Goal: Communication & Community: Answer question/provide support

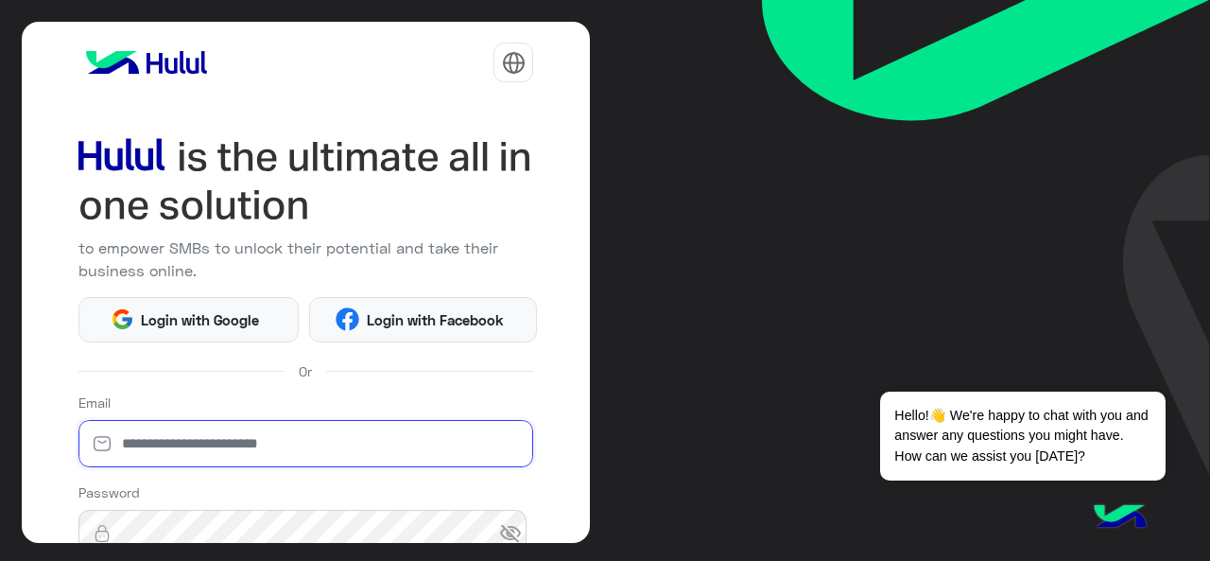
type input "**********"
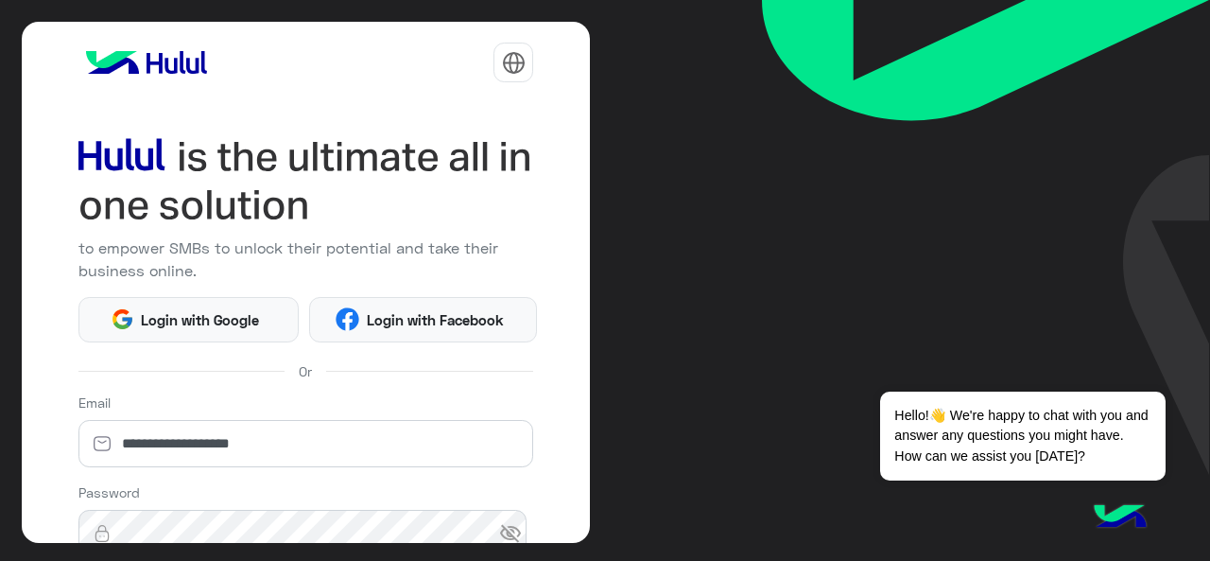
scroll to position [250, 0]
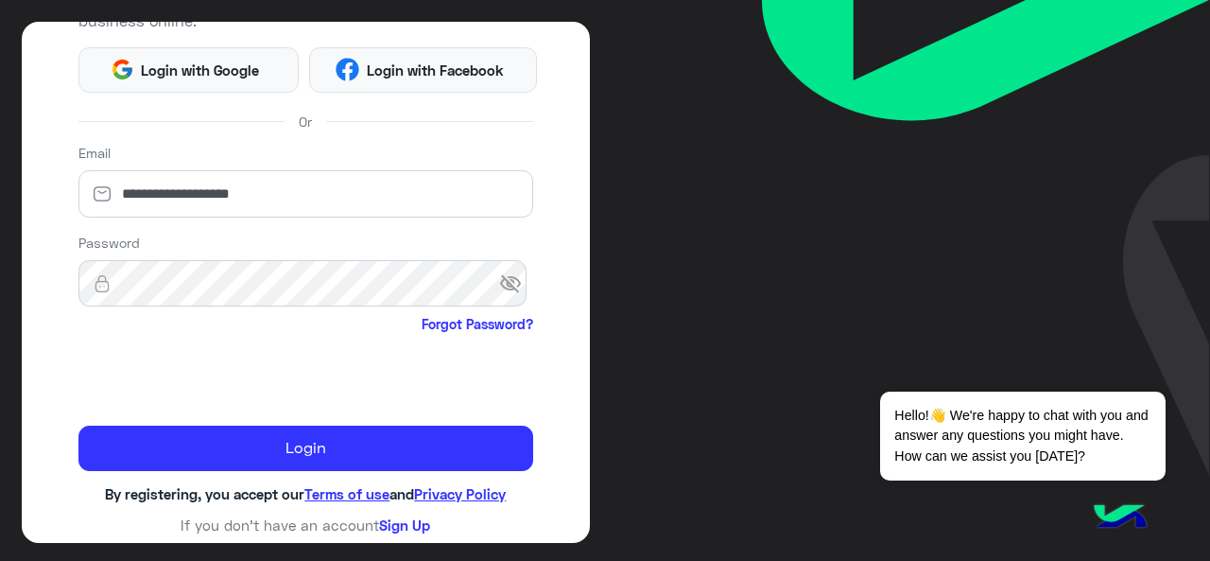
click at [510, 287] on span "visibility_off" at bounding box center [516, 284] width 34 height 34
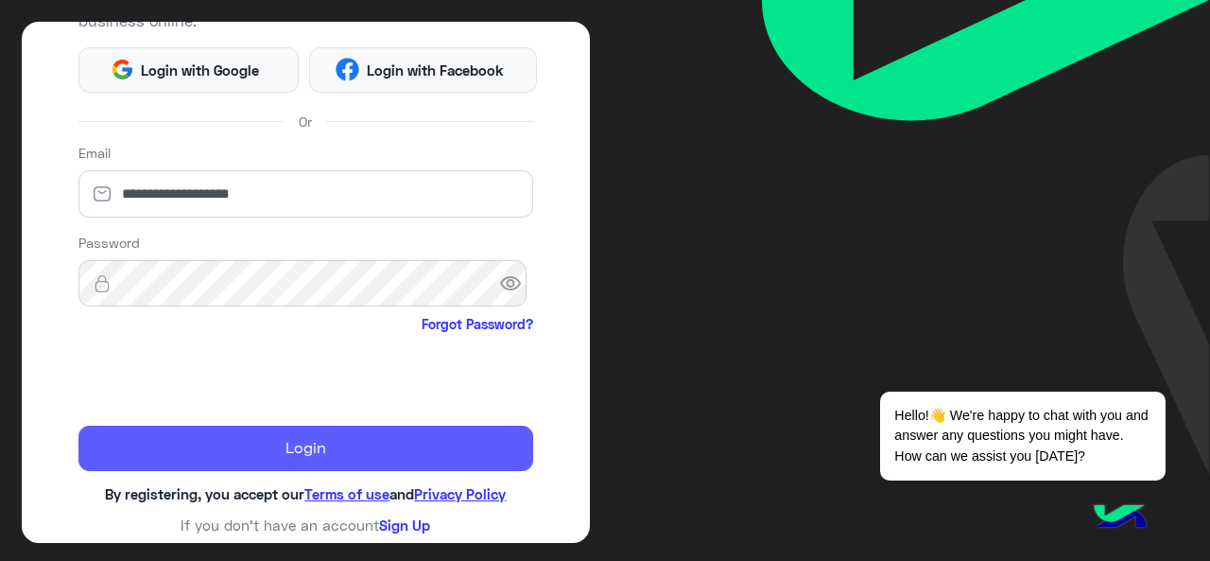
click at [267, 458] on button "Login" at bounding box center [306, 447] width 456 height 45
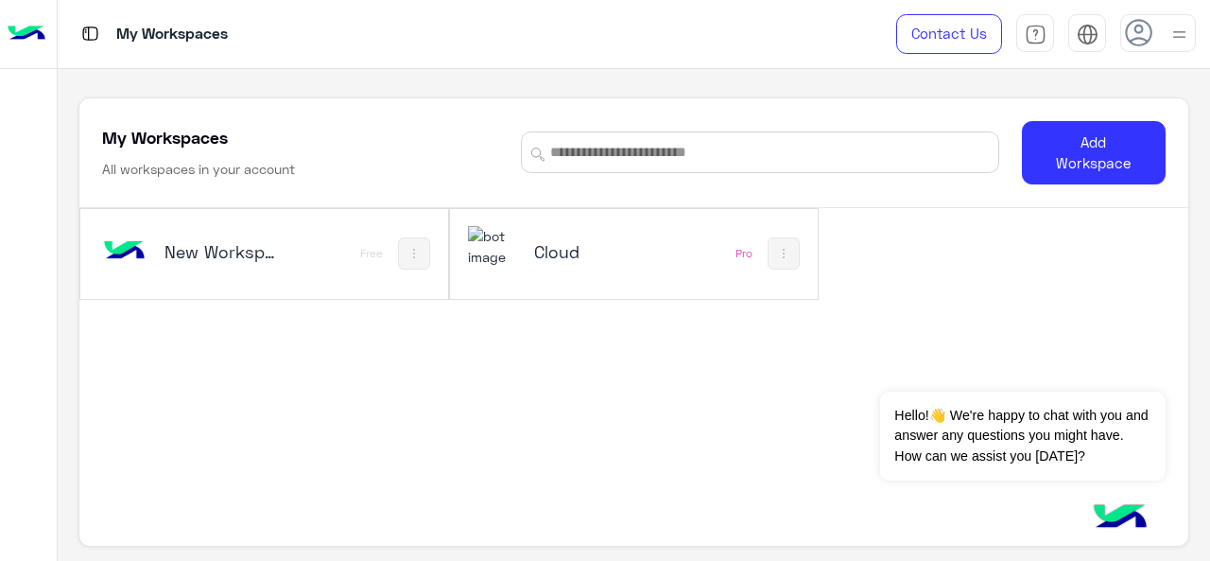
click at [533, 273] on div "Cloud" at bounding box center [567, 253] width 199 height 55
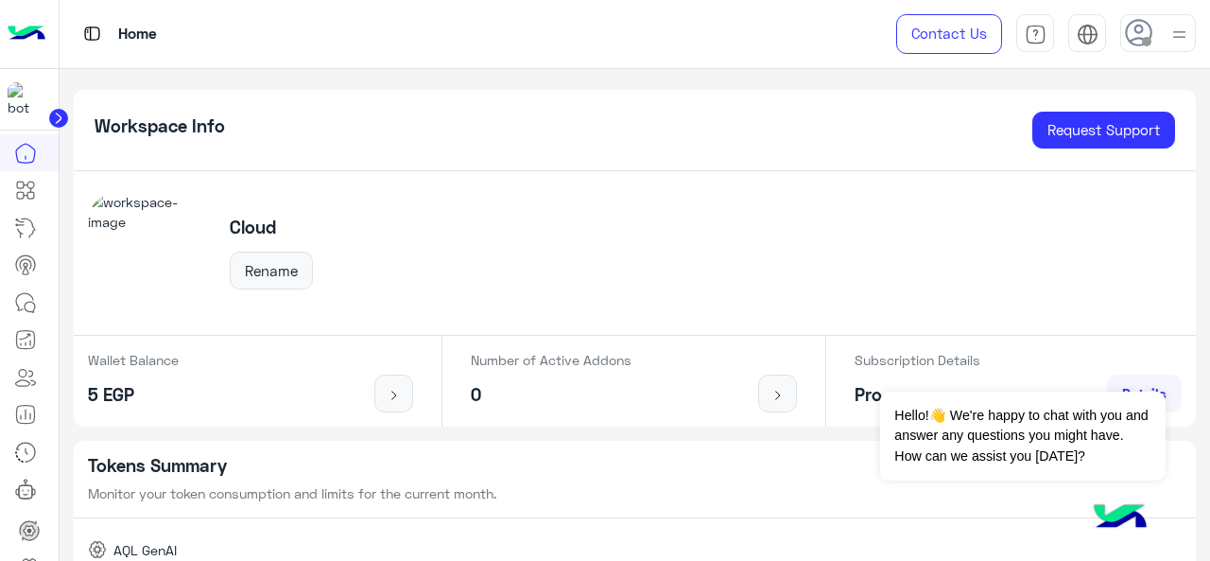
click at [140, 249] on img at bounding box center [148, 252] width 121 height 121
click at [40, 302] on link at bounding box center [25, 303] width 51 height 38
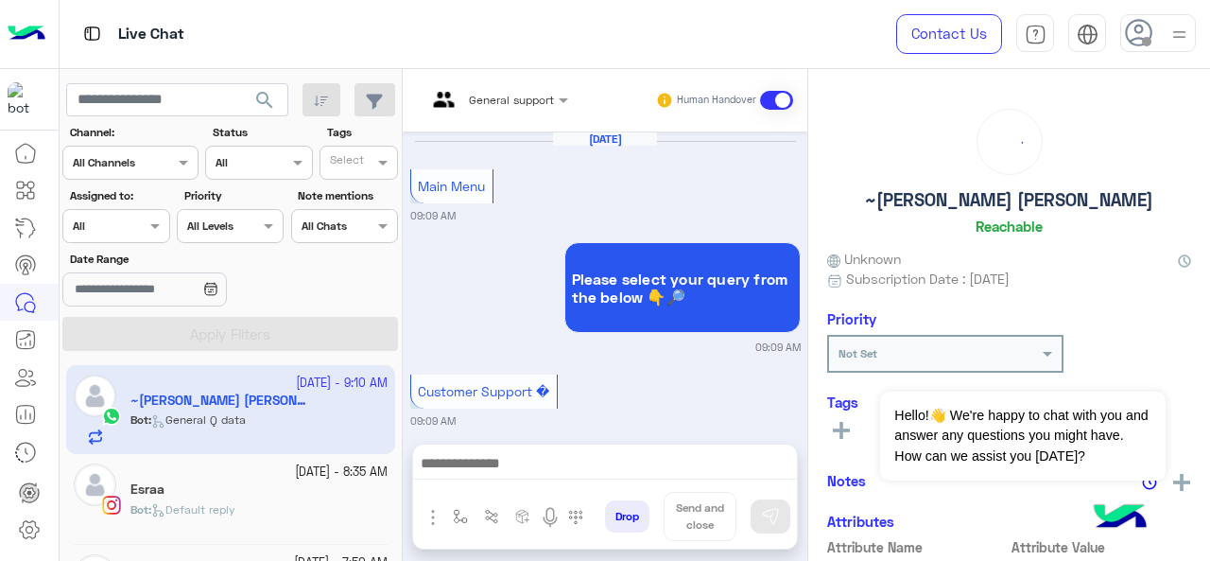
scroll to position [832, 0]
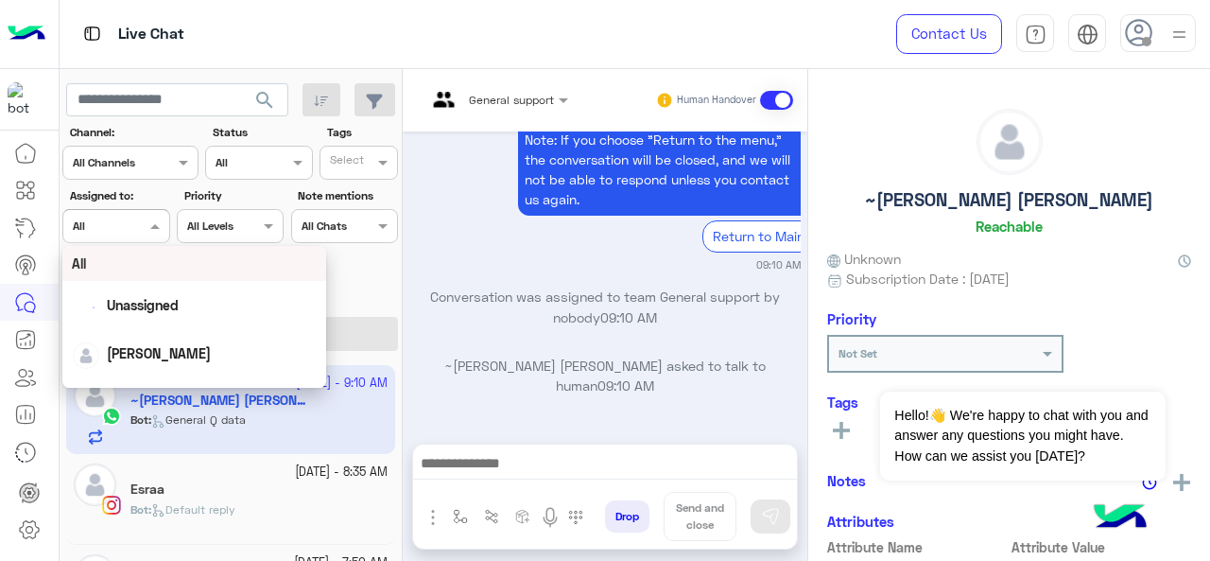
click at [99, 224] on input "text" at bounding box center [94, 224] width 43 height 17
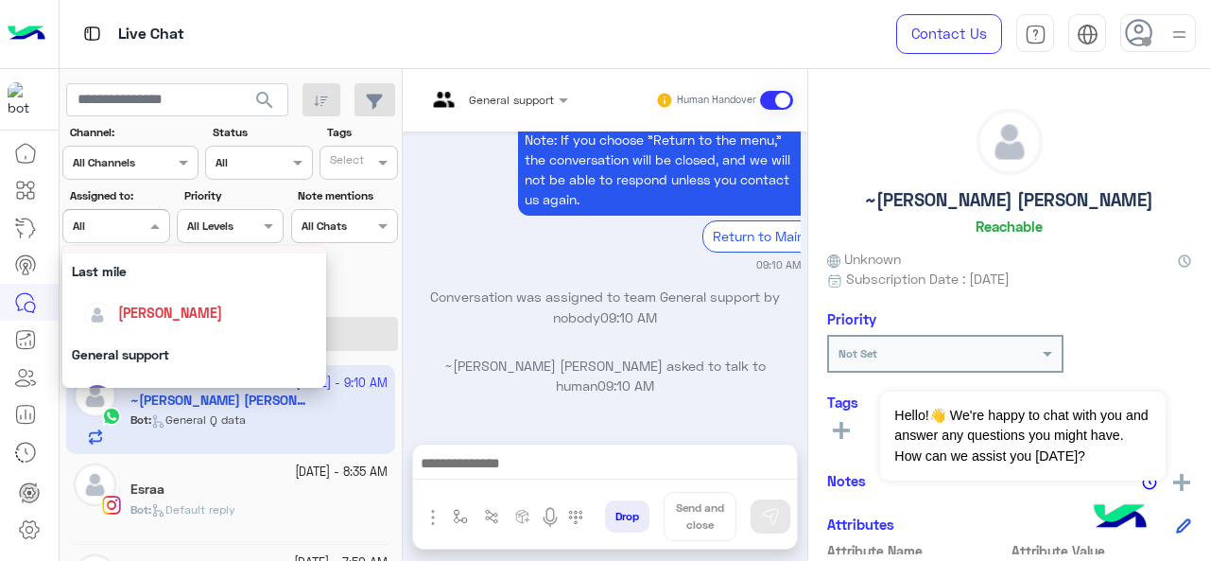
scroll to position [419, 0]
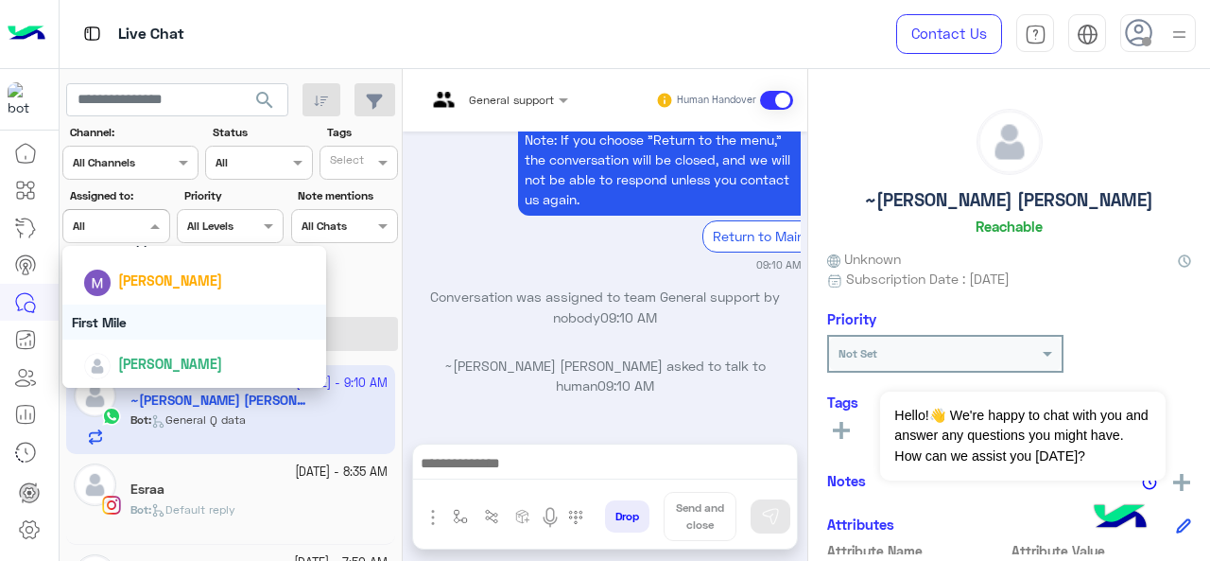
click at [98, 328] on div "First Mile" at bounding box center [194, 321] width 265 height 35
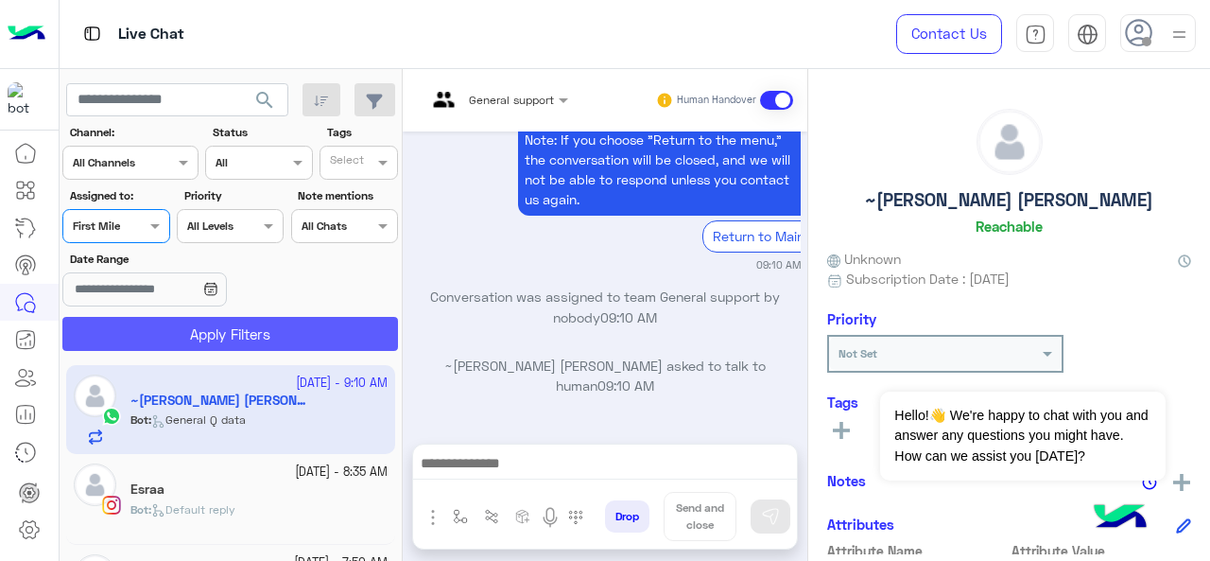
click at [98, 328] on button "Apply Filters" at bounding box center [230, 334] width 336 height 34
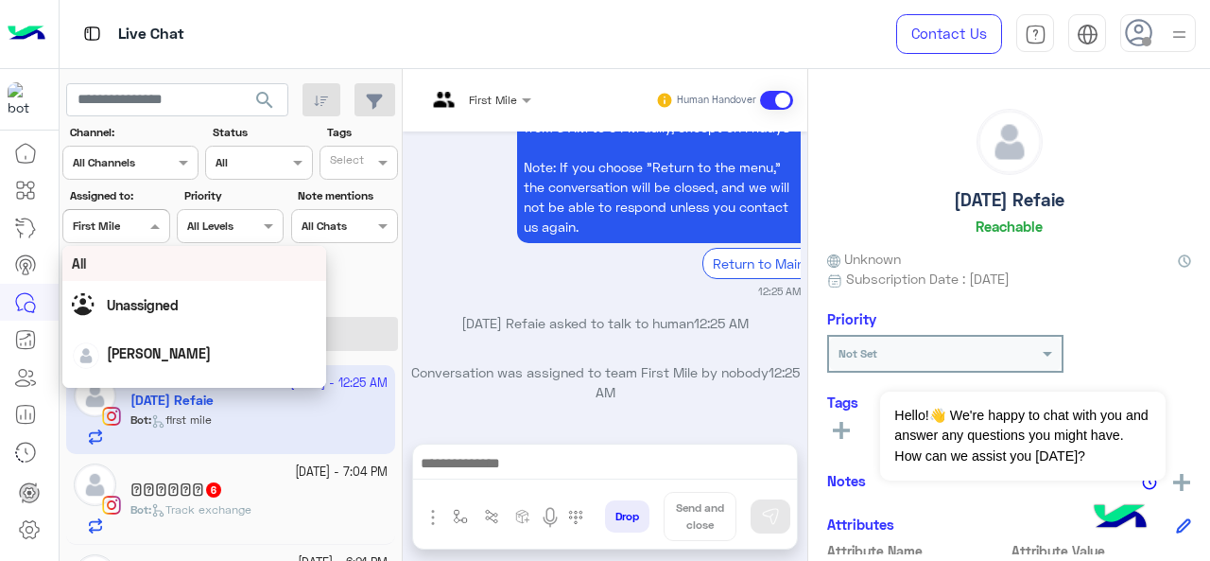
click at [149, 230] on span at bounding box center [158, 226] width 24 height 20
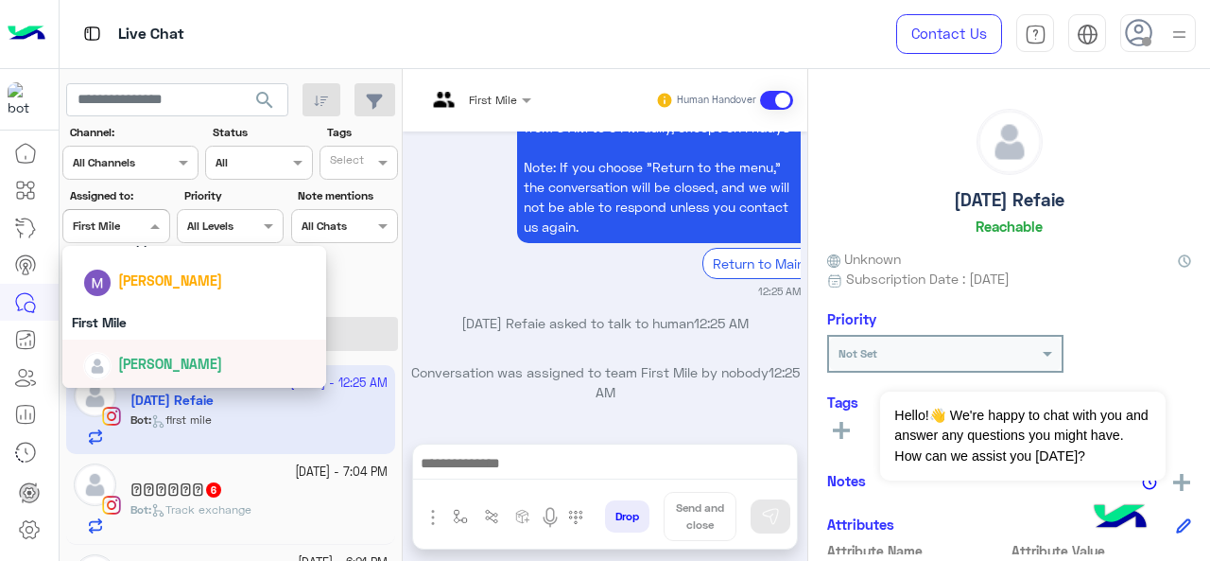
scroll to position [277, 0]
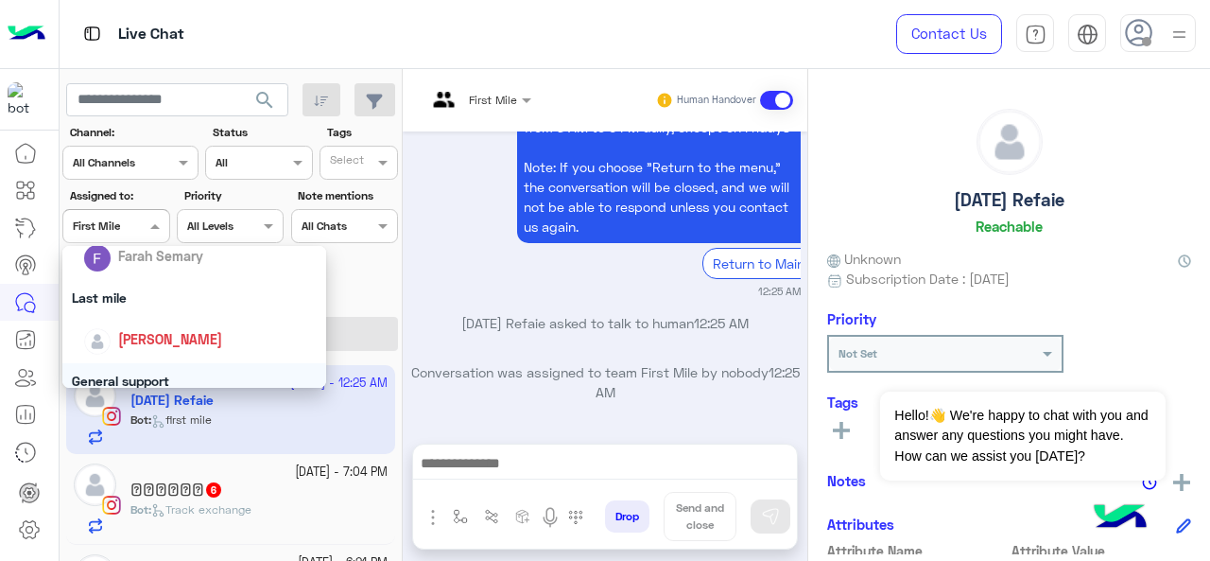
click at [147, 374] on div "General support" at bounding box center [194, 380] width 265 height 35
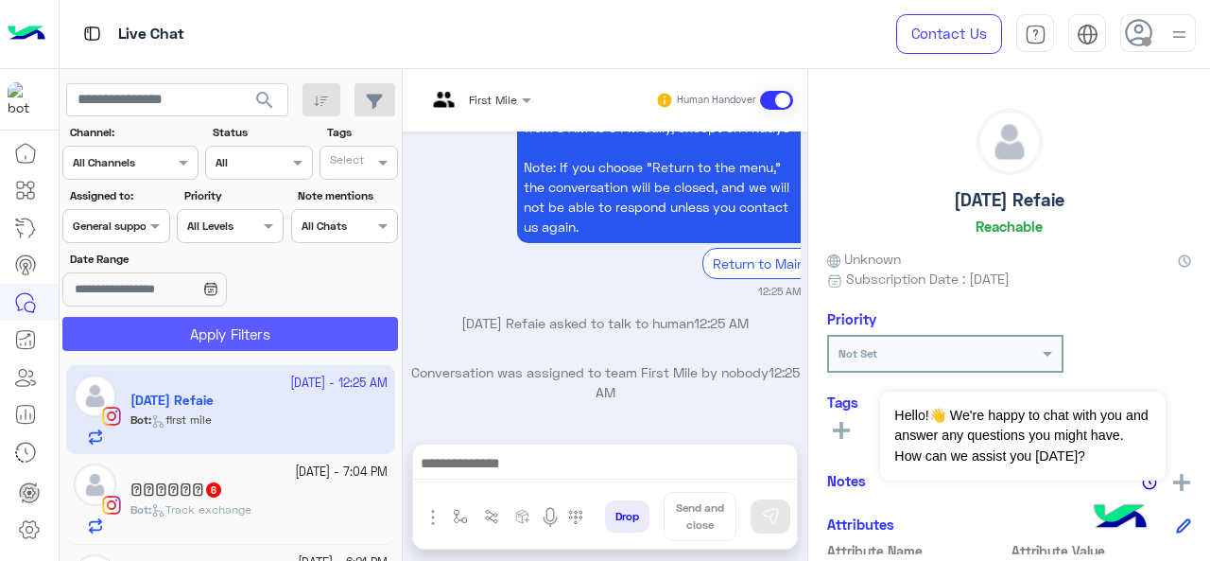
click at [168, 341] on button "Apply Filters" at bounding box center [230, 334] width 336 height 34
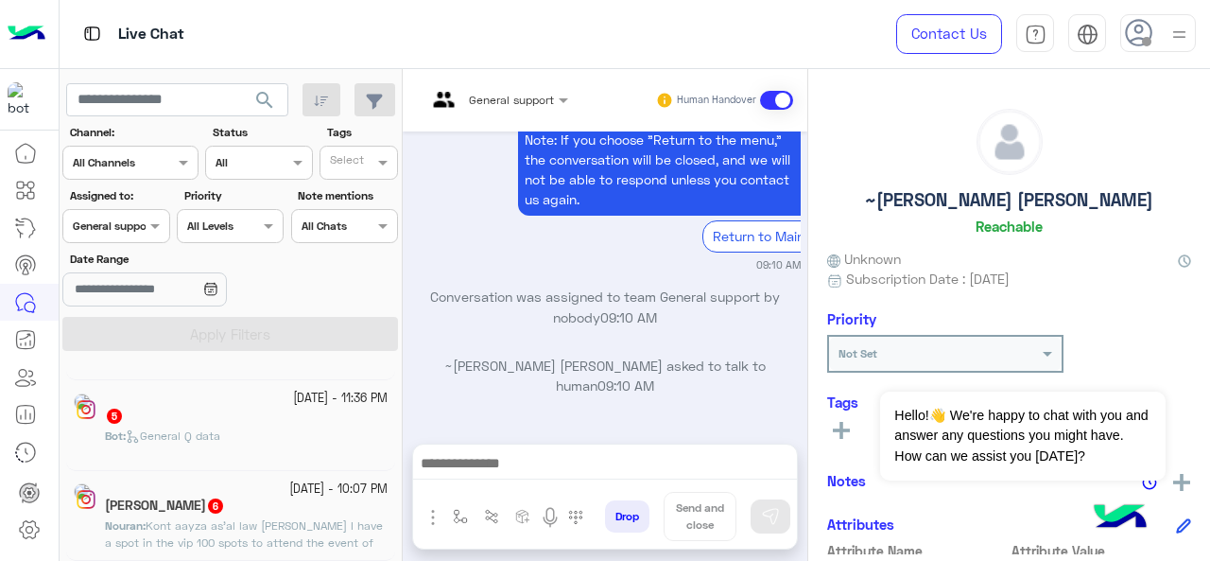
scroll to position [9, 0]
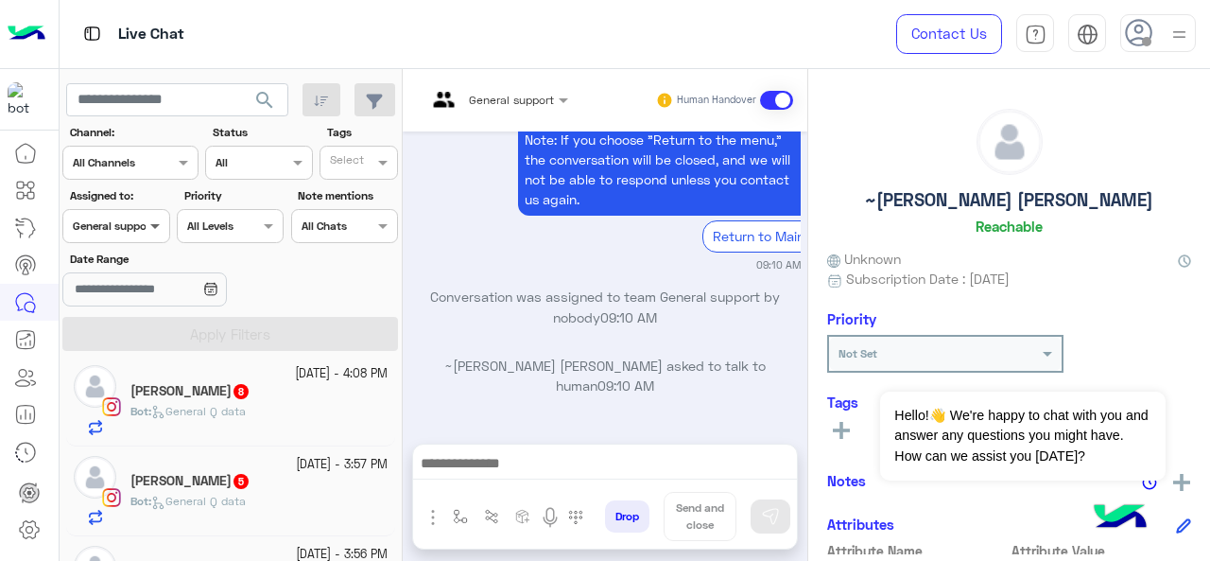
click at [160, 234] on span at bounding box center [158, 226] width 24 height 20
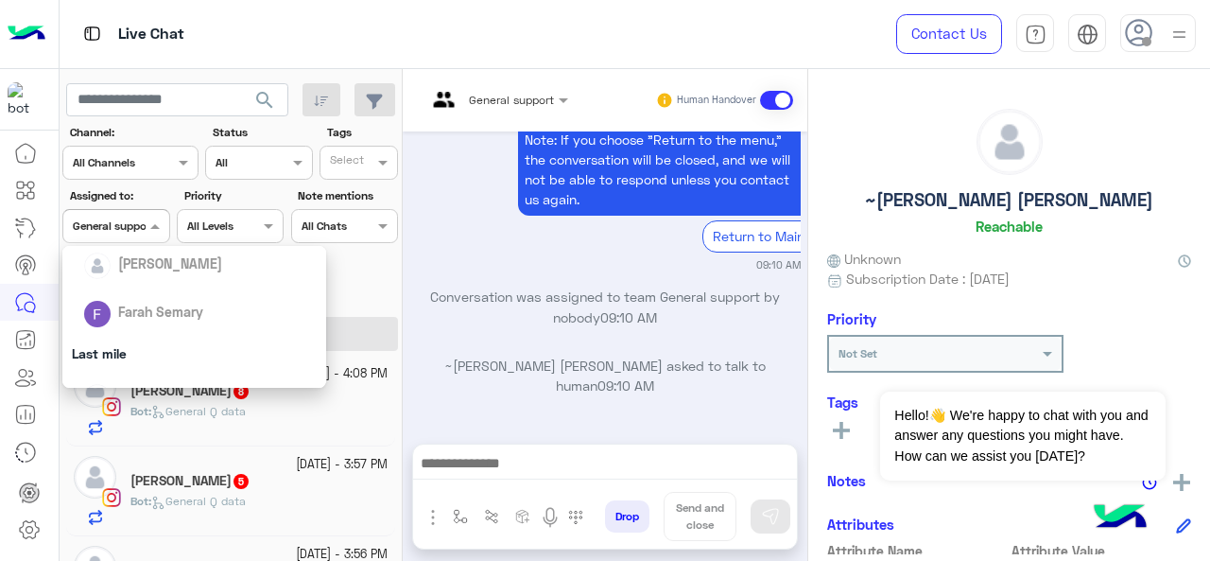
scroll to position [227, 0]
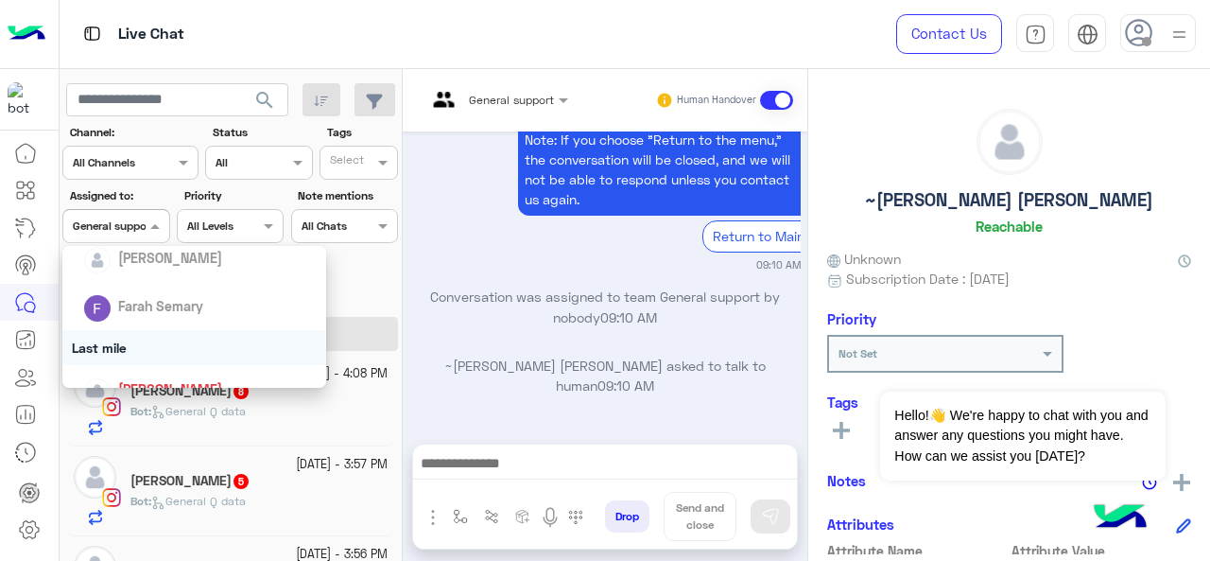
click at [159, 347] on div "Last mile" at bounding box center [194, 347] width 265 height 35
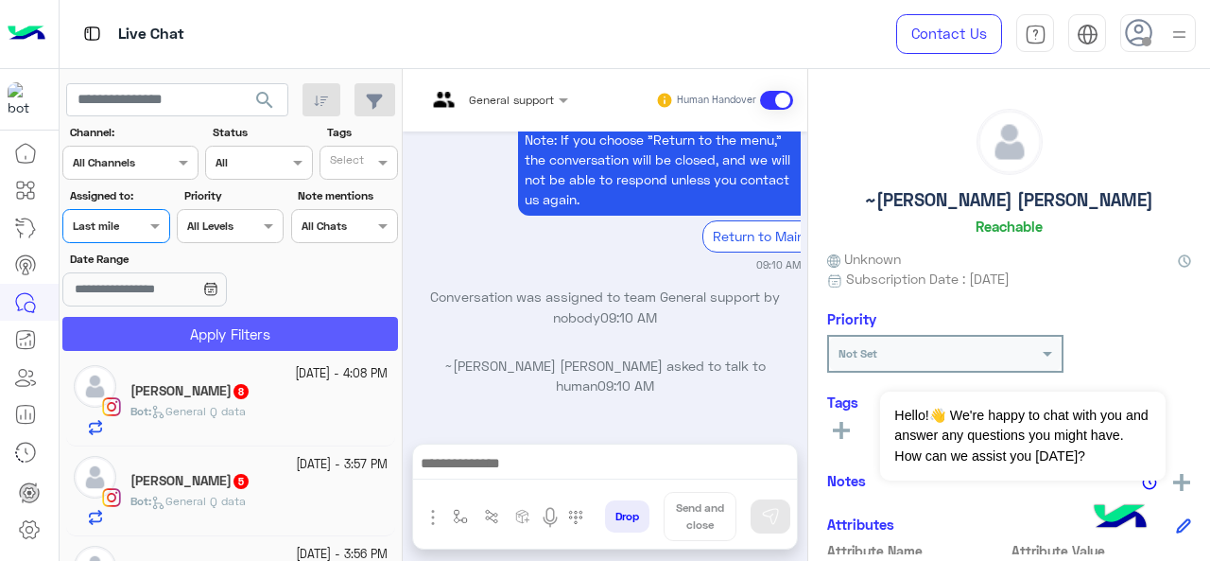
click at [187, 328] on button "Apply Filters" at bounding box center [230, 334] width 336 height 34
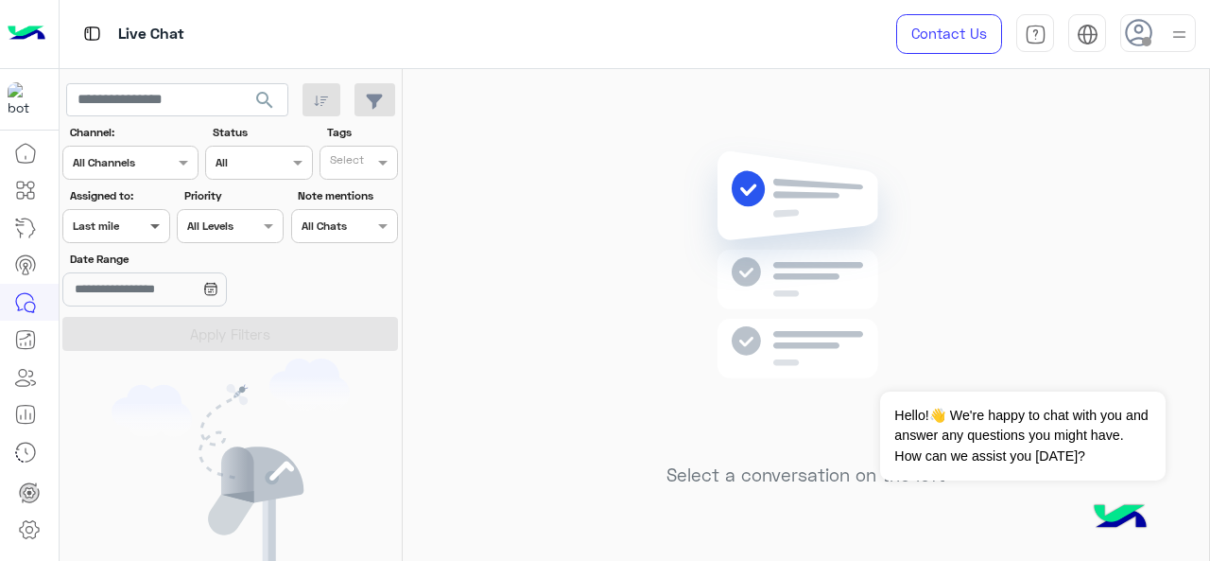
click at [147, 230] on span at bounding box center [158, 226] width 24 height 20
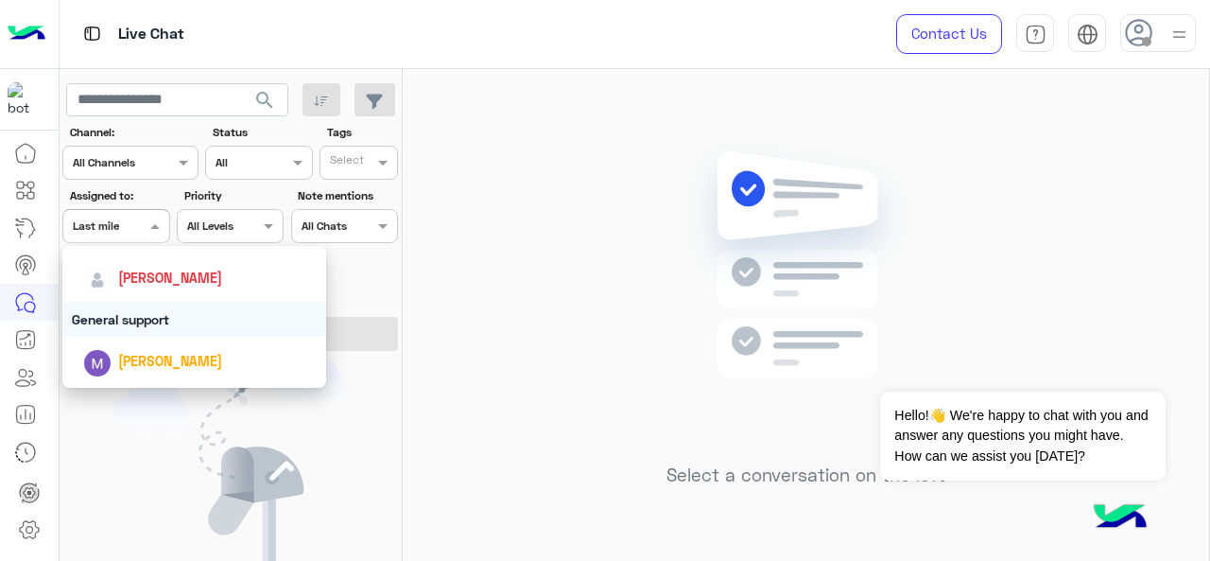
scroll to position [339, 0]
click at [174, 324] on div "General support" at bounding box center [194, 318] width 265 height 35
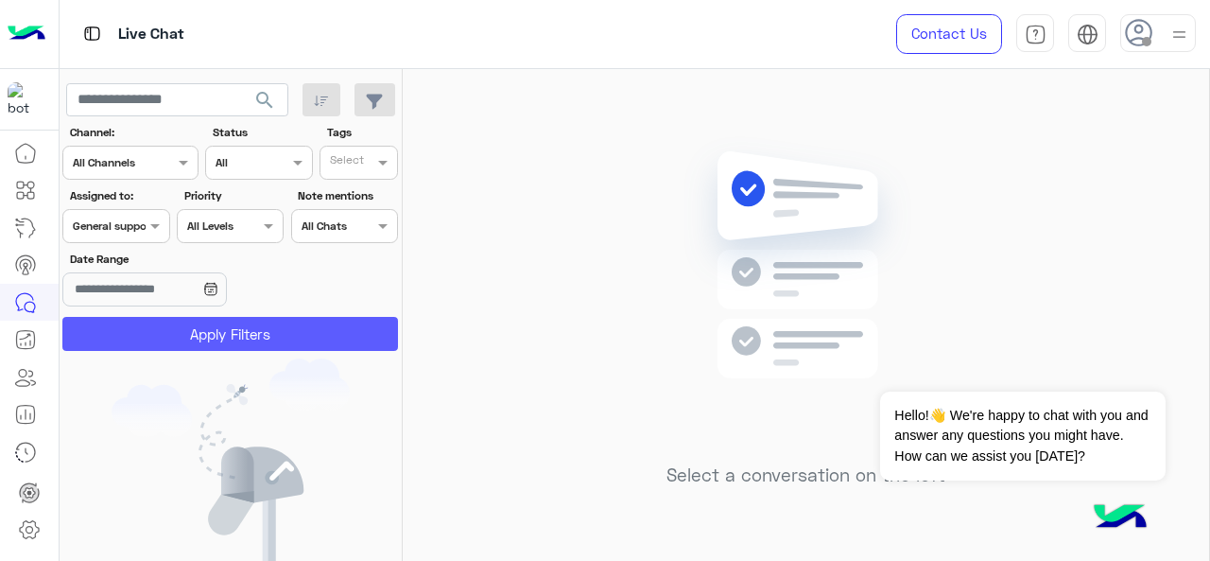
click at [174, 324] on button "Apply Filters" at bounding box center [230, 334] width 336 height 34
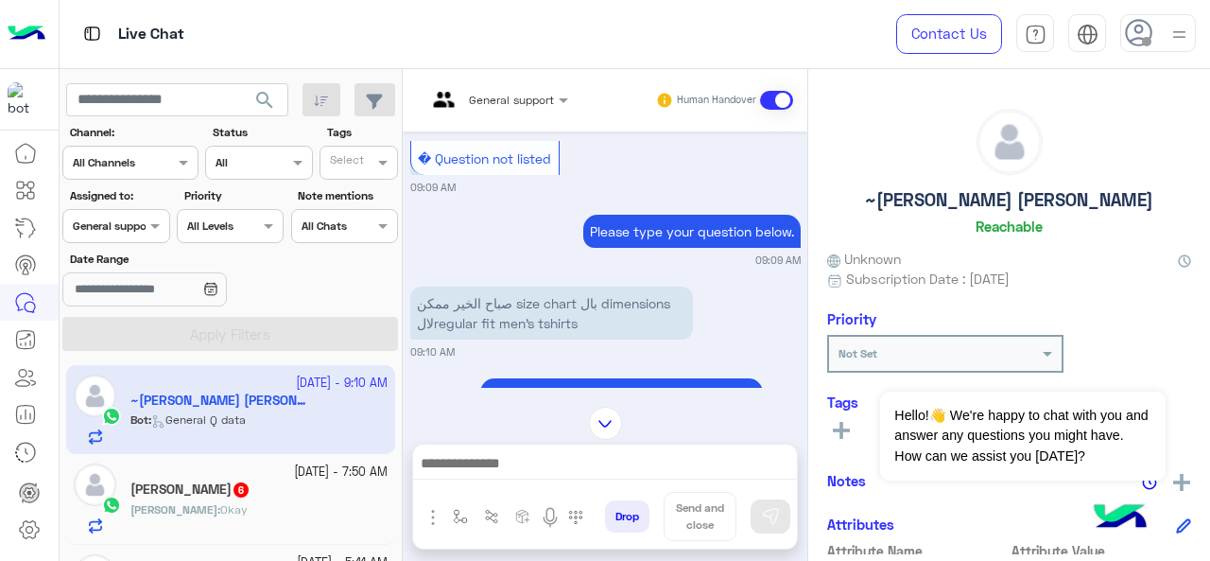
scroll to position [437, 0]
click at [268, 508] on div "[PERSON_NAME] : Okay" at bounding box center [258, 517] width 257 height 33
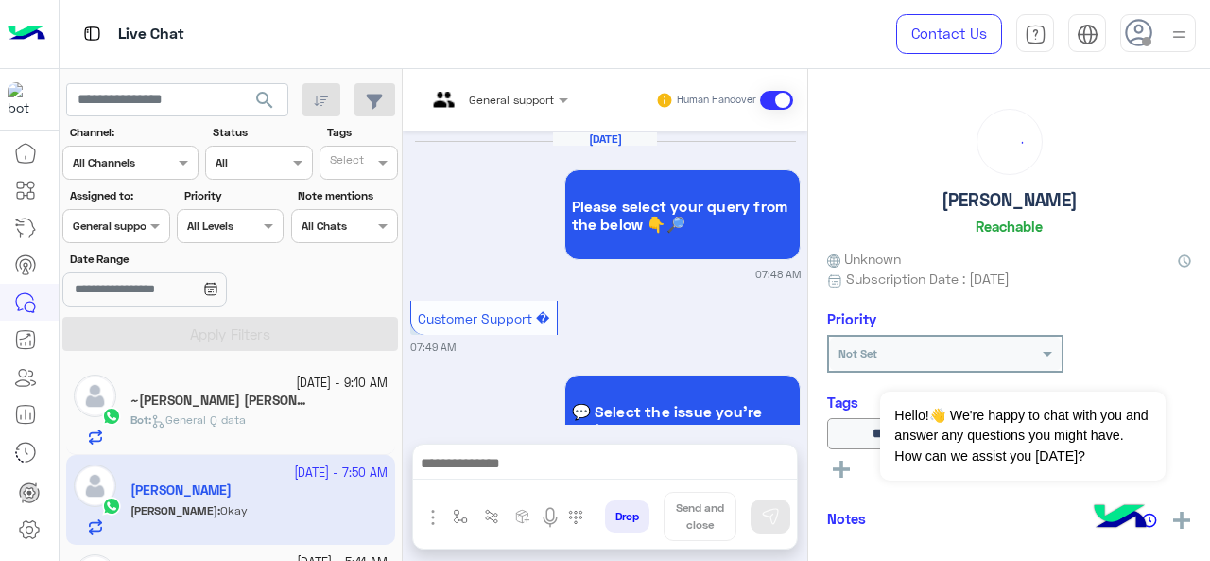
scroll to position [851, 0]
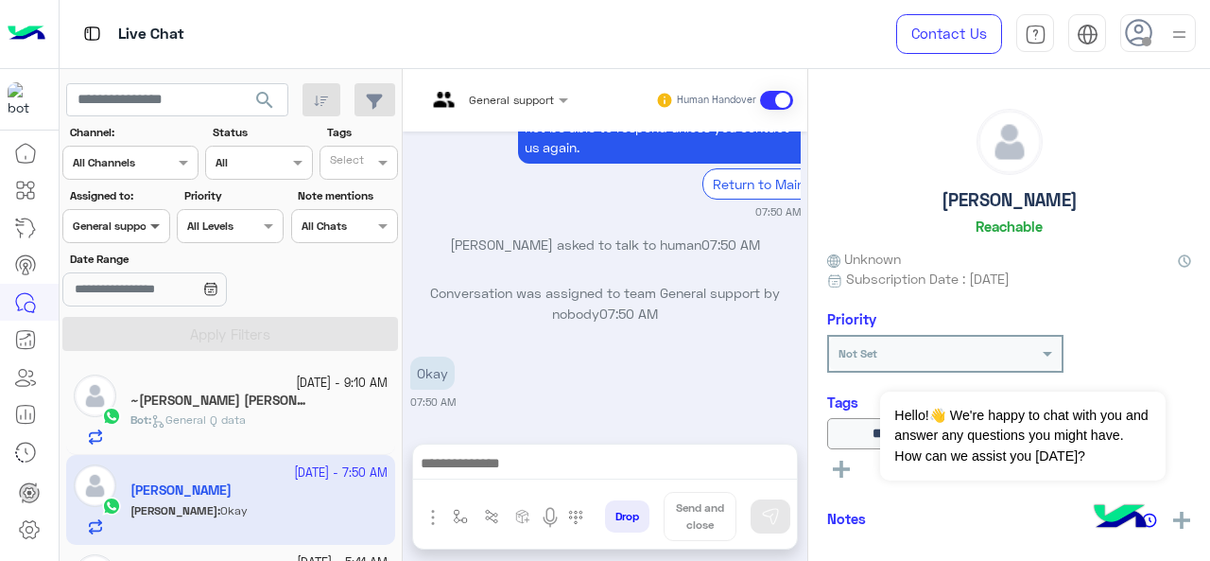
click at [157, 227] on span at bounding box center [158, 226] width 24 height 20
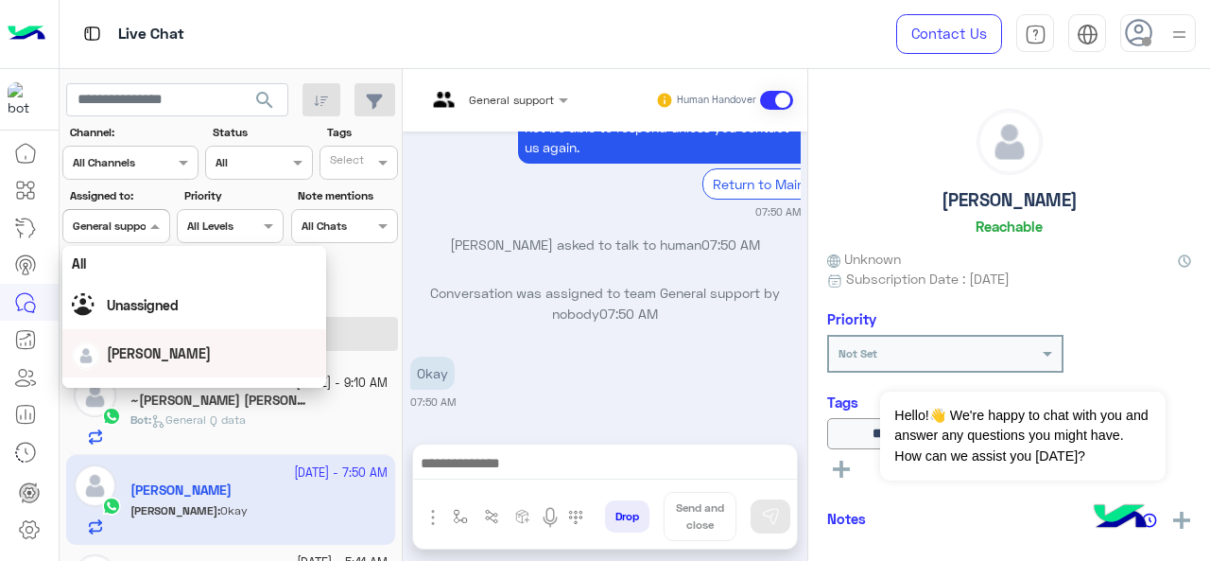
scroll to position [419, 0]
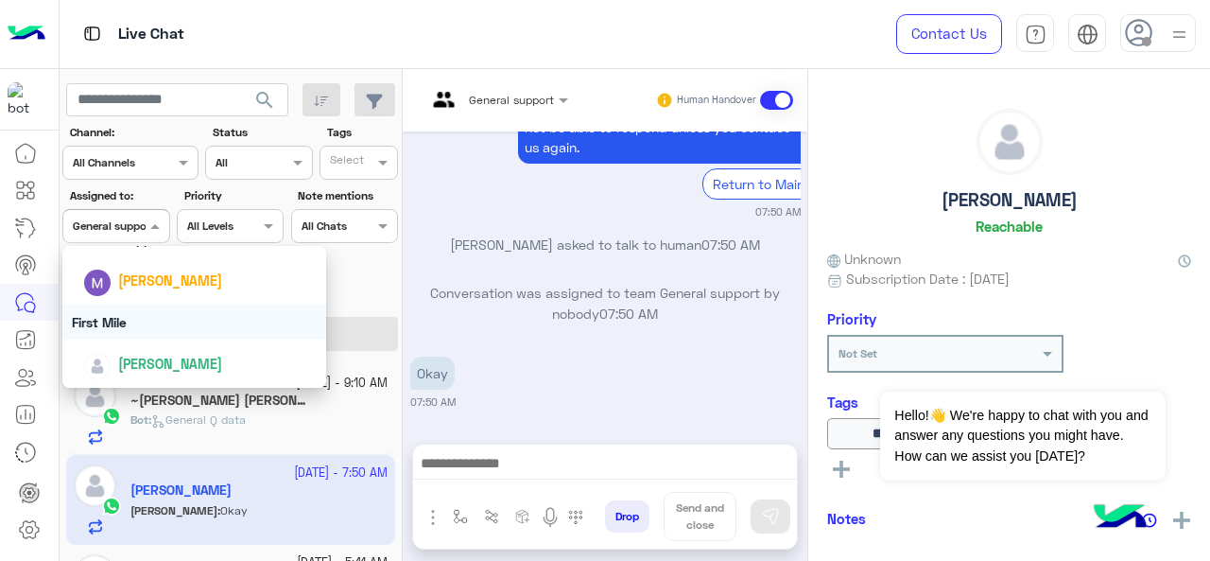
click at [617, 345] on div "[DATE] Please select your query from the below 👇🔎 07:48 AM Customer Support � 0…" at bounding box center [605, 277] width 405 height 293
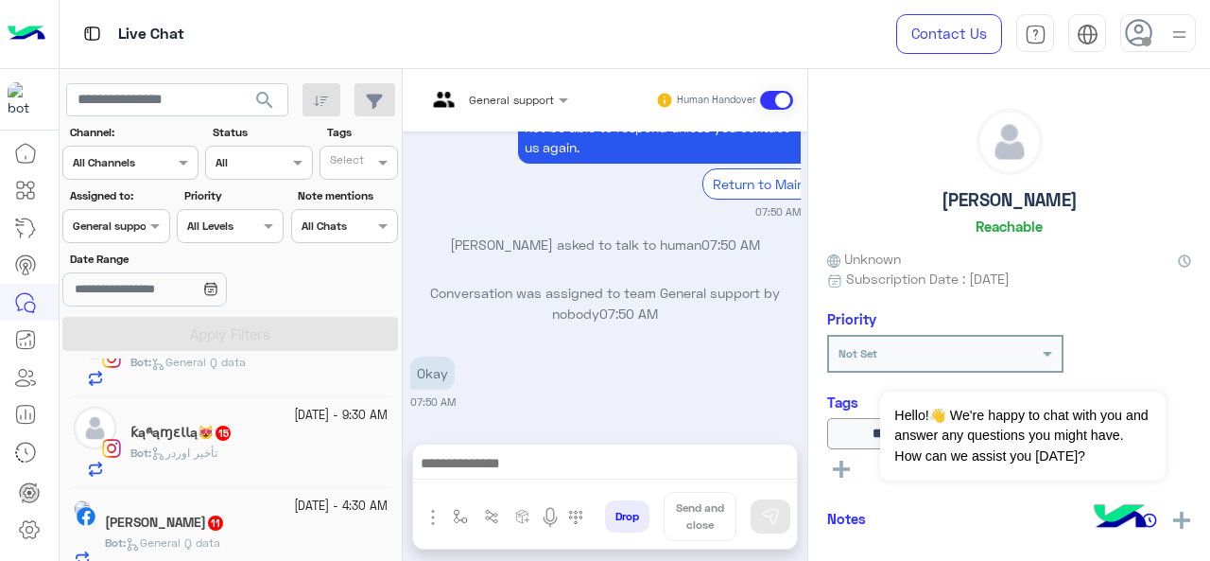
scroll to position [3050, 0]
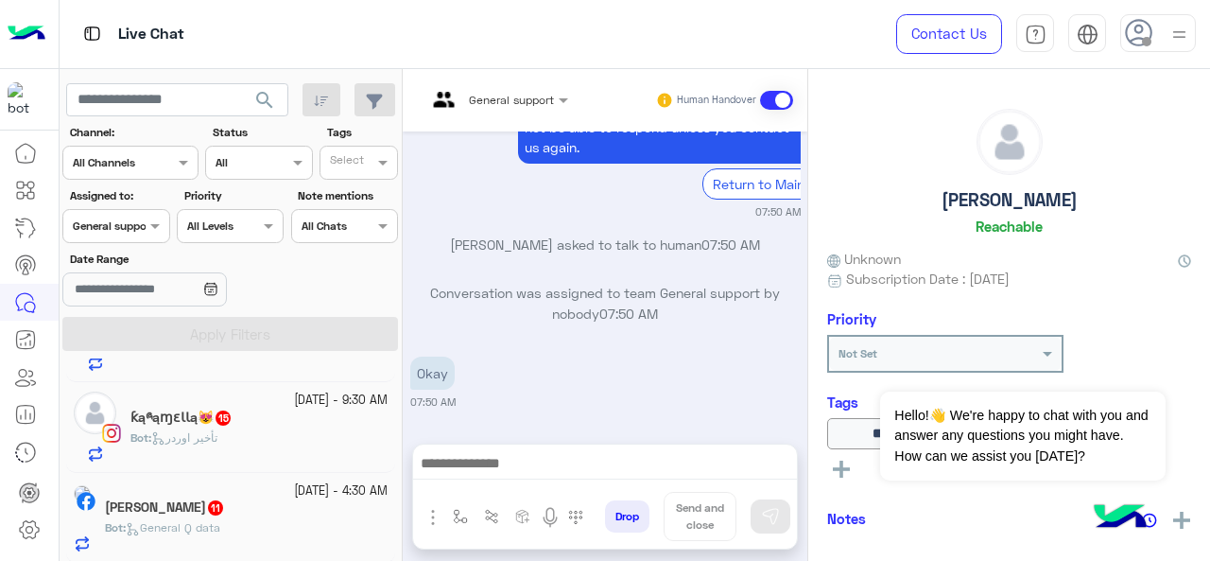
click at [268, 520] on div "Bot : General Q data" at bounding box center [246, 535] width 283 height 33
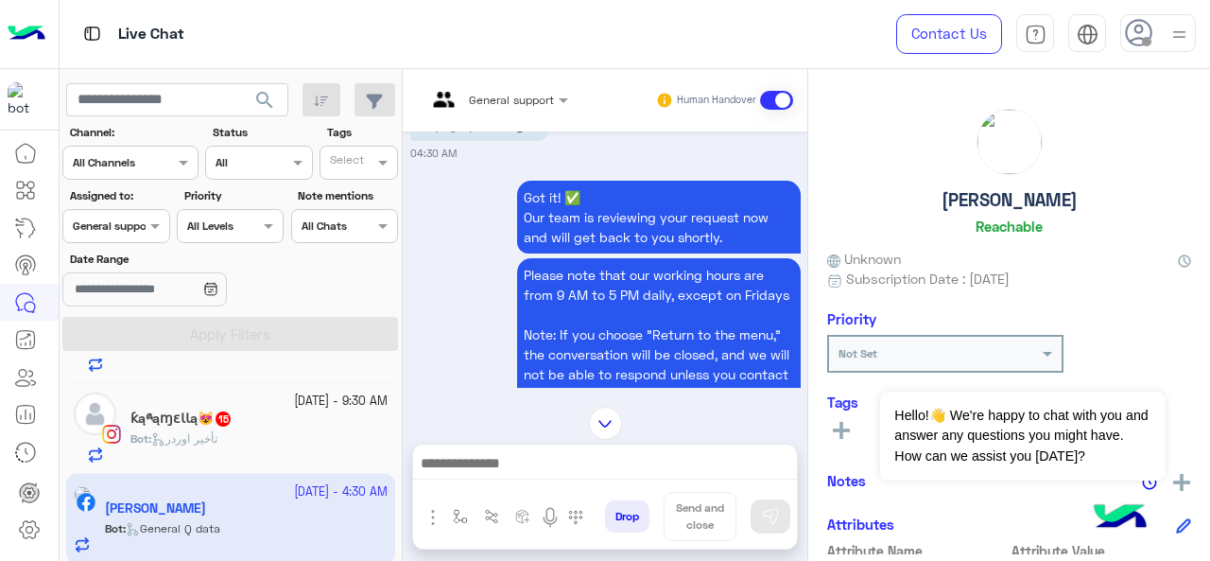
scroll to position [675, 0]
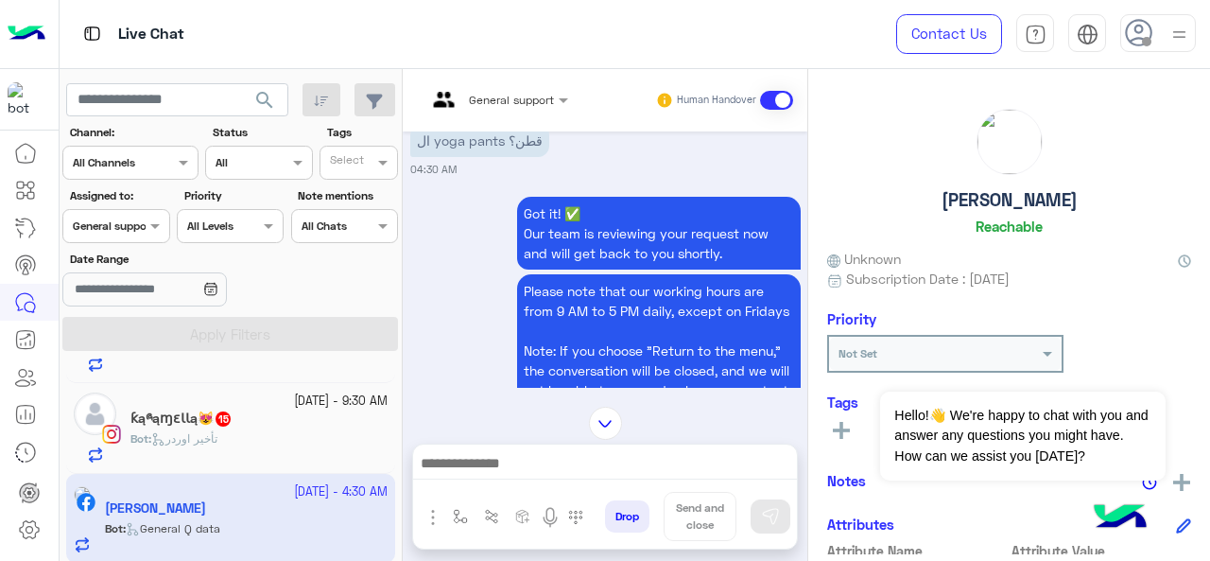
click at [132, 209] on div "Assigned on General support" at bounding box center [115, 226] width 107 height 34
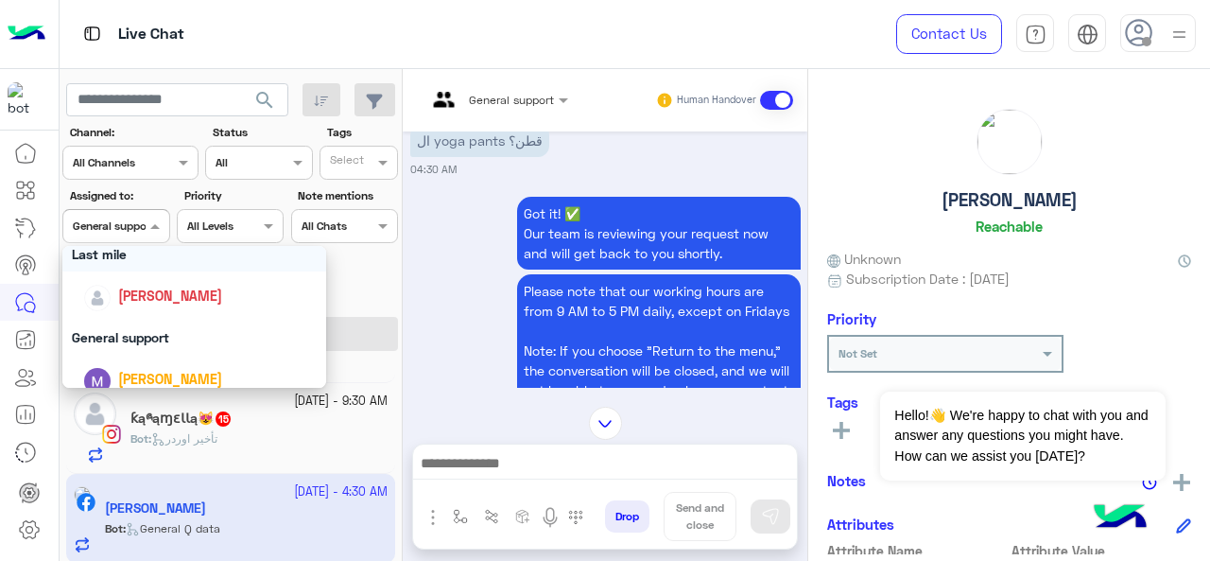
scroll to position [402, 0]
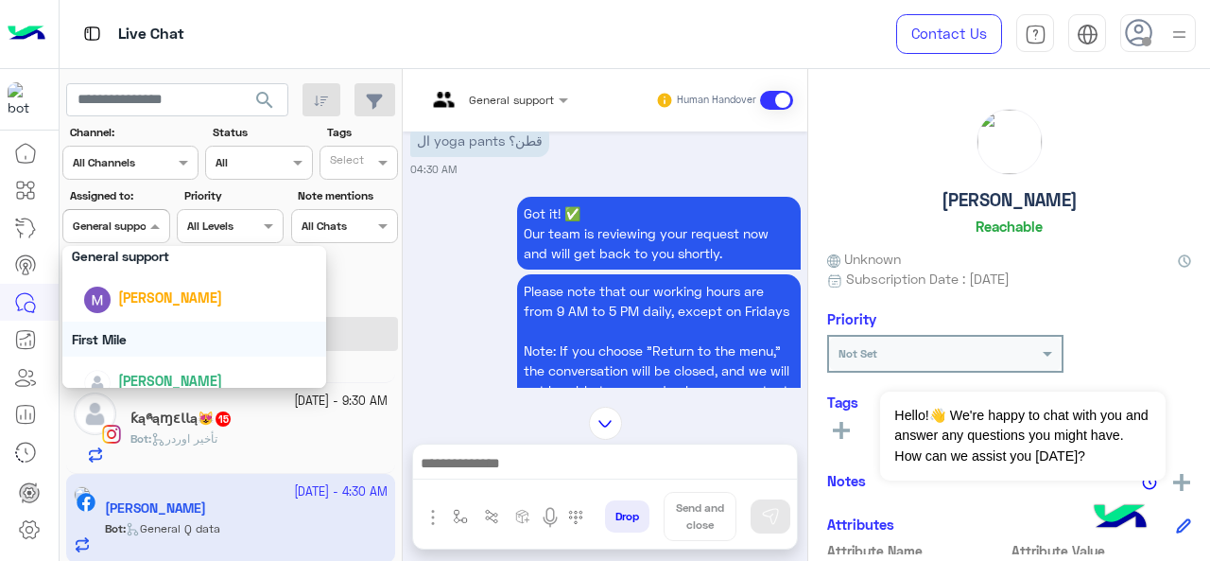
click at [127, 332] on div "First Mile" at bounding box center [194, 338] width 265 height 35
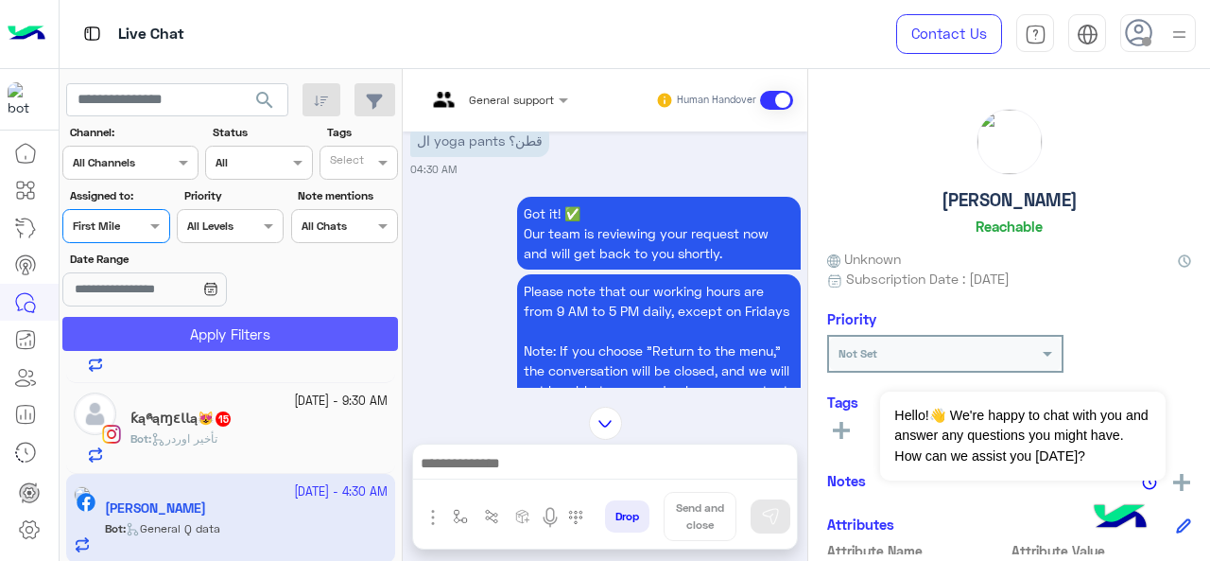
click at [139, 333] on button "Apply Filters" at bounding box center [230, 334] width 336 height 34
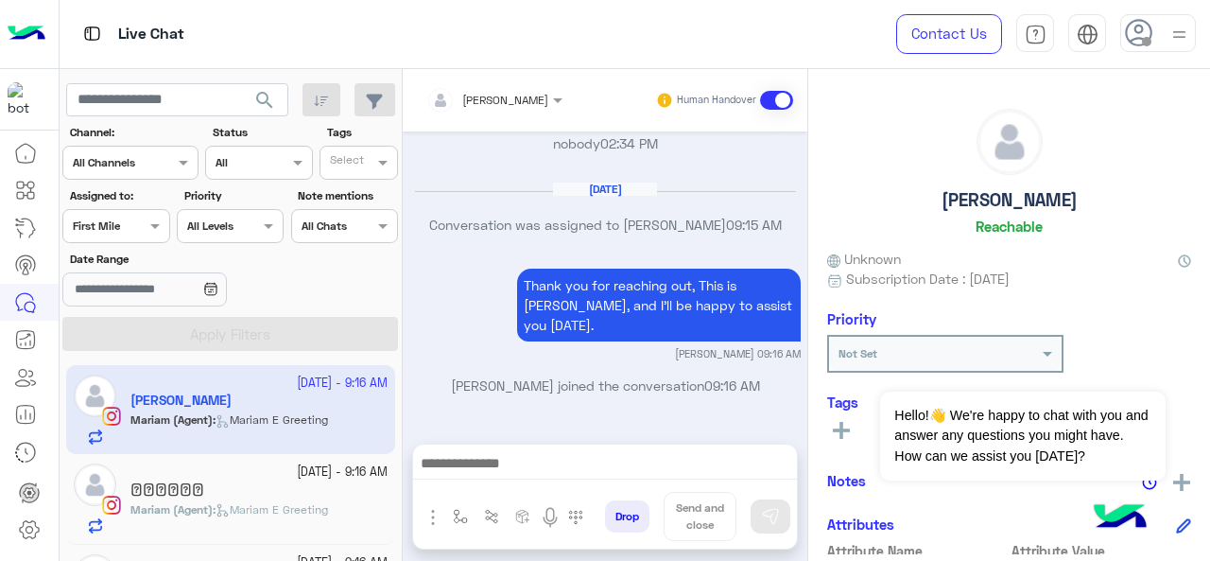
scroll to position [162, 0]
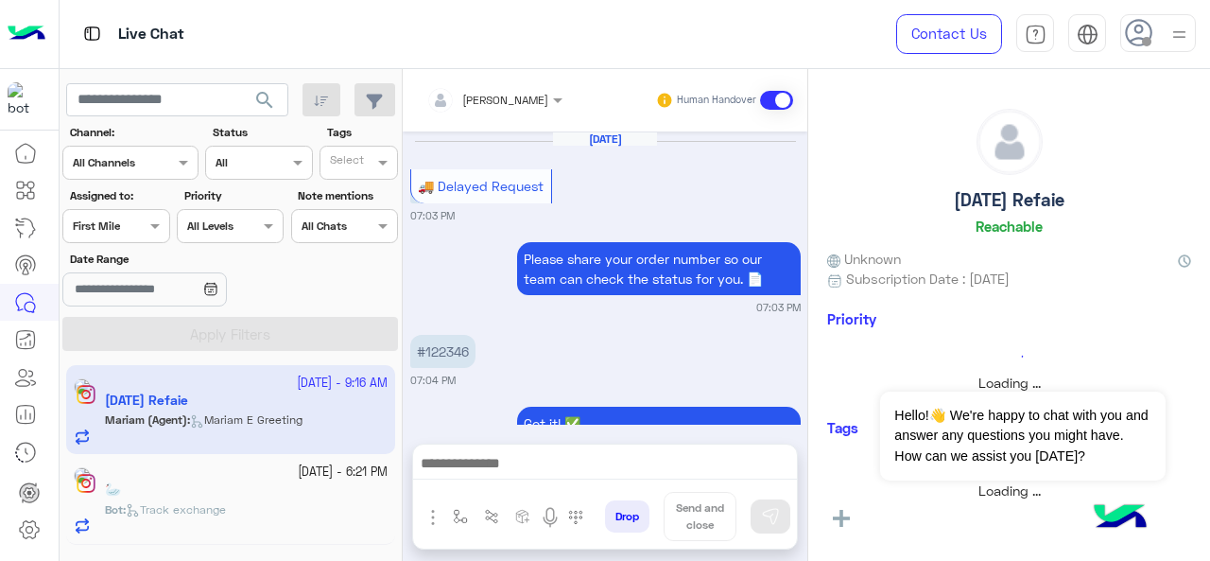
scroll to position [1902, 0]
